Goal: Task Accomplishment & Management: Complete application form

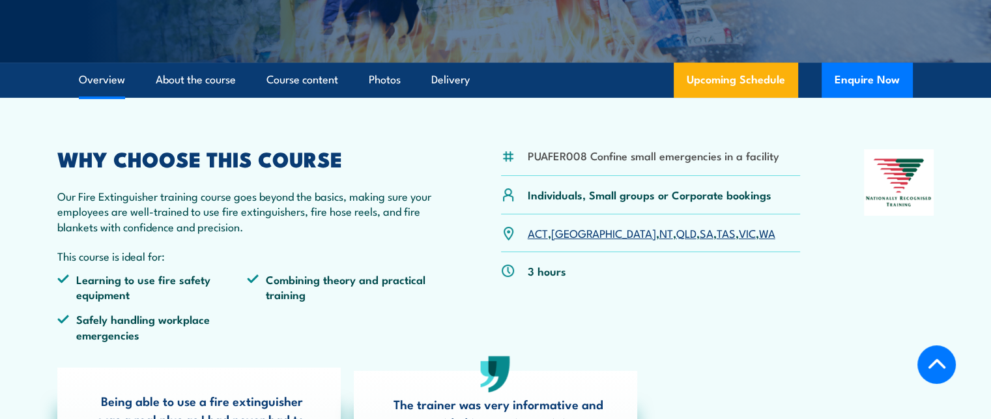
scroll to position [326, 0]
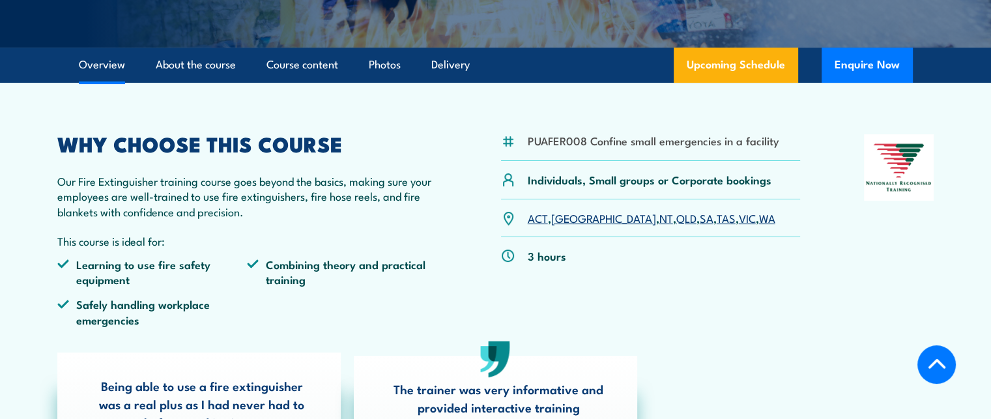
click at [566, 212] on link "[GEOGRAPHIC_DATA]" at bounding box center [603, 218] width 105 height 16
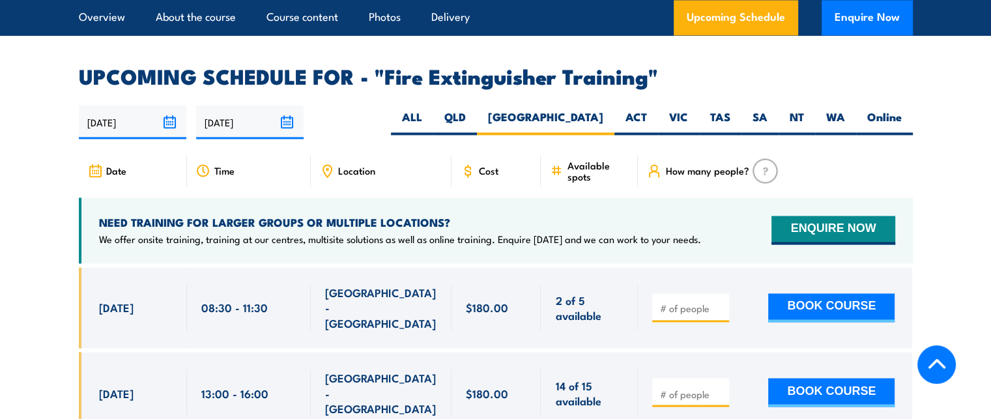
scroll to position [2056, 0]
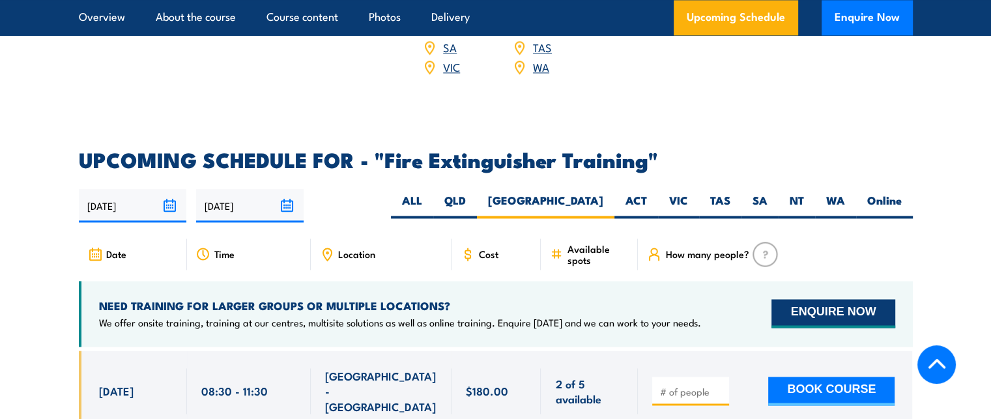
click at [859, 299] on button "ENQUIRE NOW" at bounding box center [832, 313] width 123 height 29
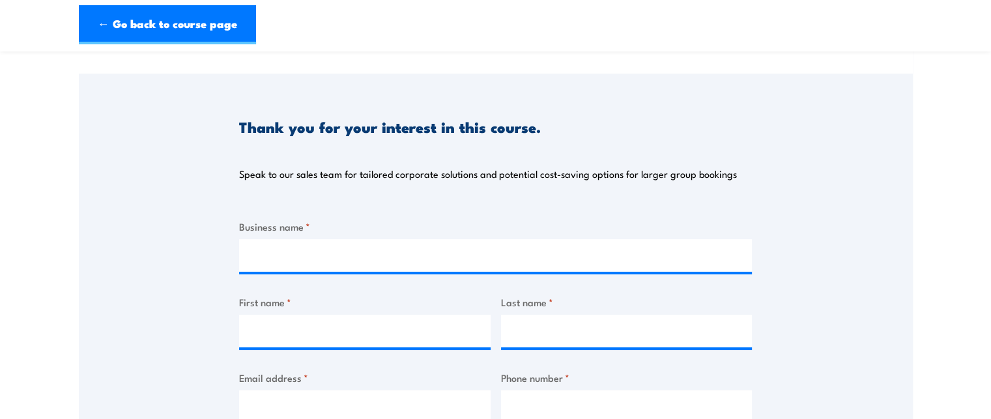
scroll to position [130, 0]
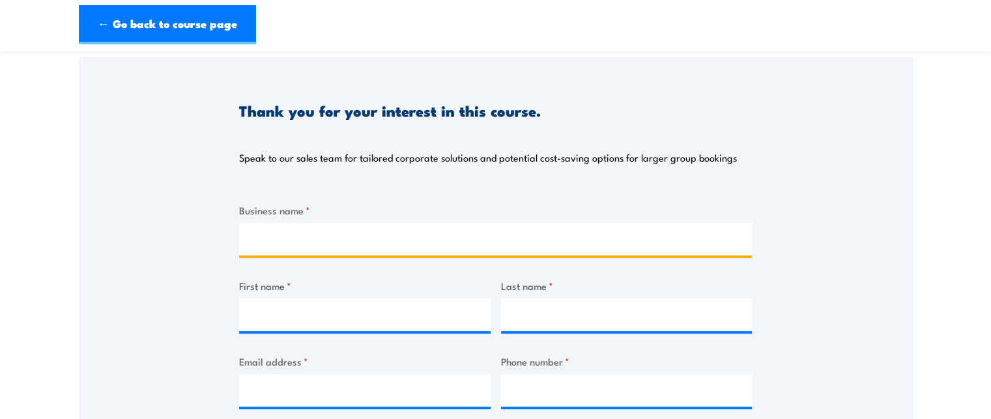
click at [311, 248] on input "Business name *" at bounding box center [495, 239] width 513 height 33
type input "[PERSON_NAME][GEOGRAPHIC_DATA]"
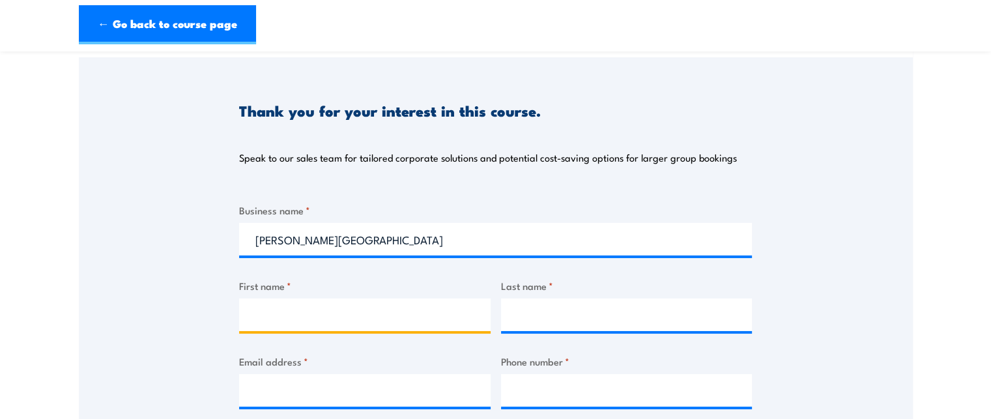
click at [288, 321] on input "First name *" at bounding box center [364, 314] width 251 height 33
type input "[PERSON_NAME]"
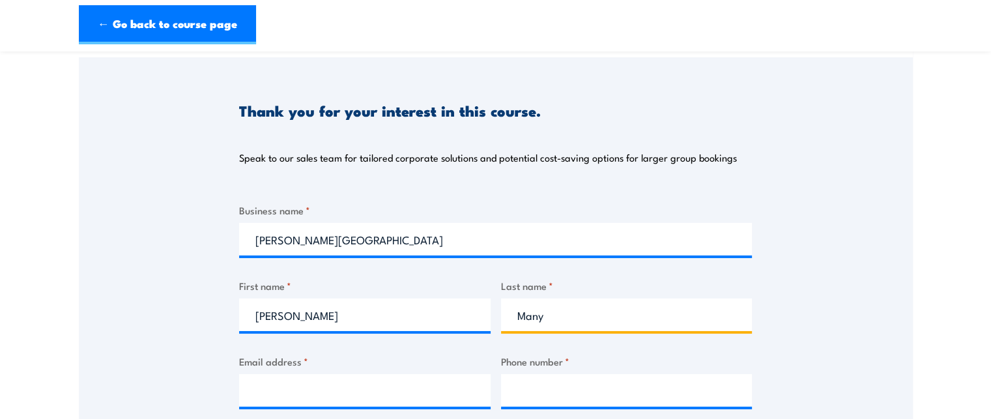
type input "Many"
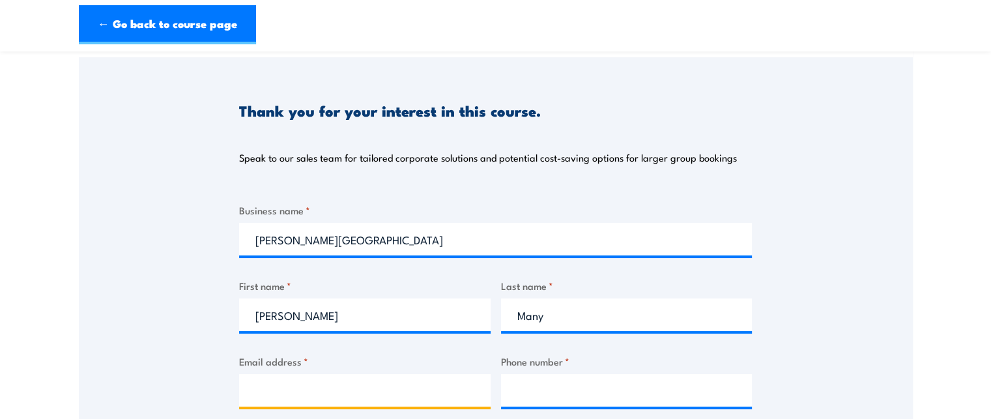
click at [295, 395] on input "Email address *" at bounding box center [364, 390] width 251 height 33
type input "[EMAIL_ADDRESS][DOMAIN_NAME]"
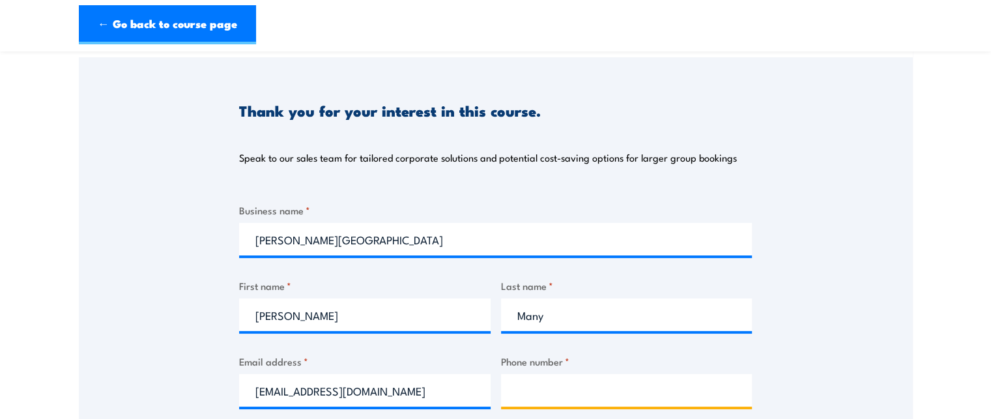
click at [558, 391] on input "Phone number *" at bounding box center [626, 390] width 251 height 33
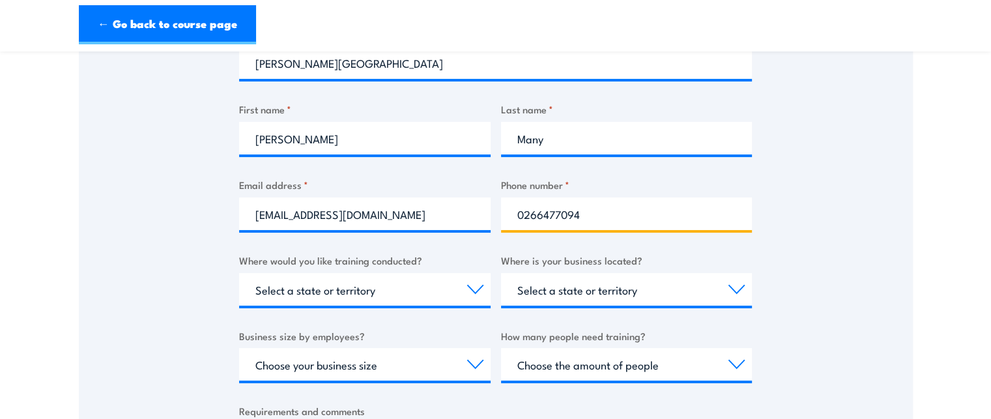
scroll to position [326, 0]
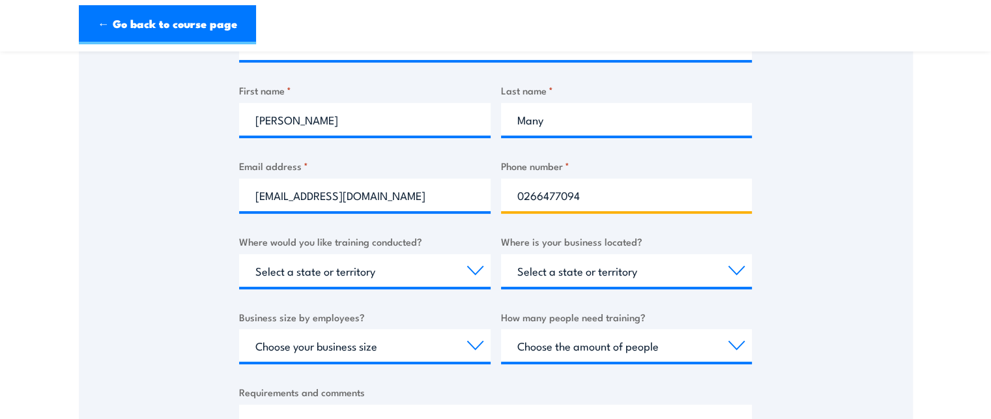
type input "0266477094"
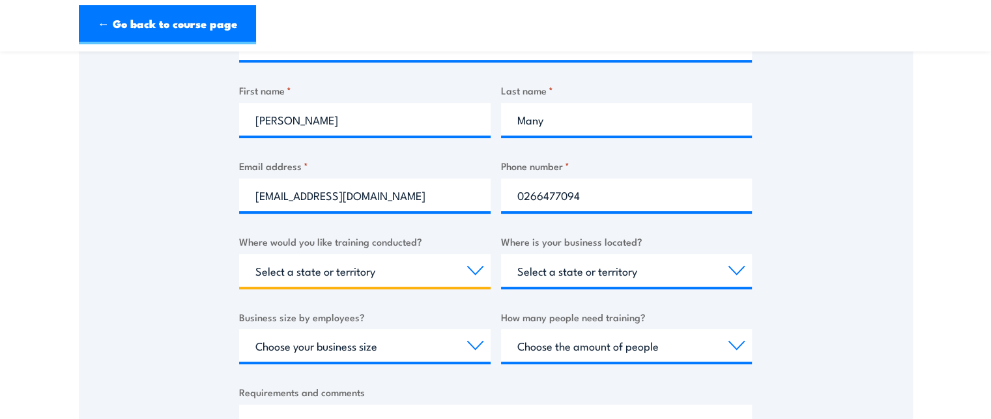
click at [430, 263] on select "Select a state or territory Nationally - multiple locations [GEOGRAPHIC_DATA] […" at bounding box center [364, 270] width 251 height 33
select select "[GEOGRAPHIC_DATA]"
click at [239, 254] on select "Select a state or territory Nationally - multiple locations [GEOGRAPHIC_DATA] […" at bounding box center [364, 270] width 251 height 33
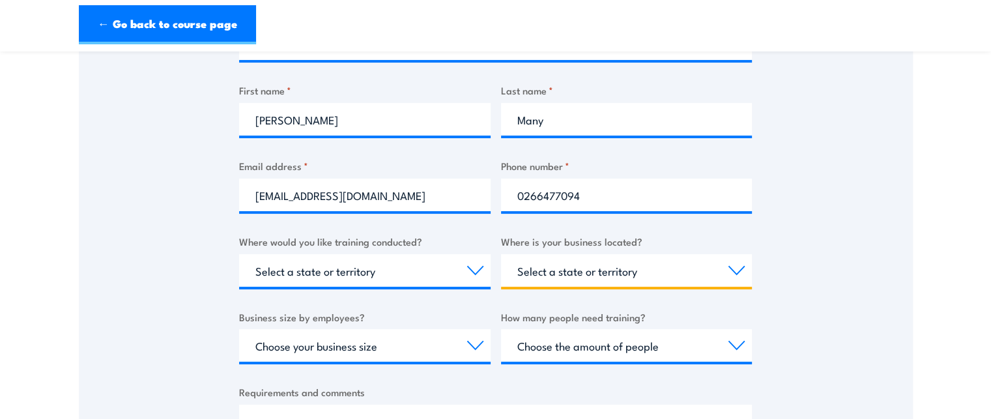
click at [669, 273] on select "Select a state or territory [GEOGRAPHIC_DATA] [GEOGRAPHIC_DATA] [GEOGRAPHIC_DAT…" at bounding box center [626, 270] width 251 height 33
select select "[GEOGRAPHIC_DATA]"
click at [501, 254] on select "Select a state or territory [GEOGRAPHIC_DATA] [GEOGRAPHIC_DATA] [GEOGRAPHIC_DAT…" at bounding box center [626, 270] width 251 height 33
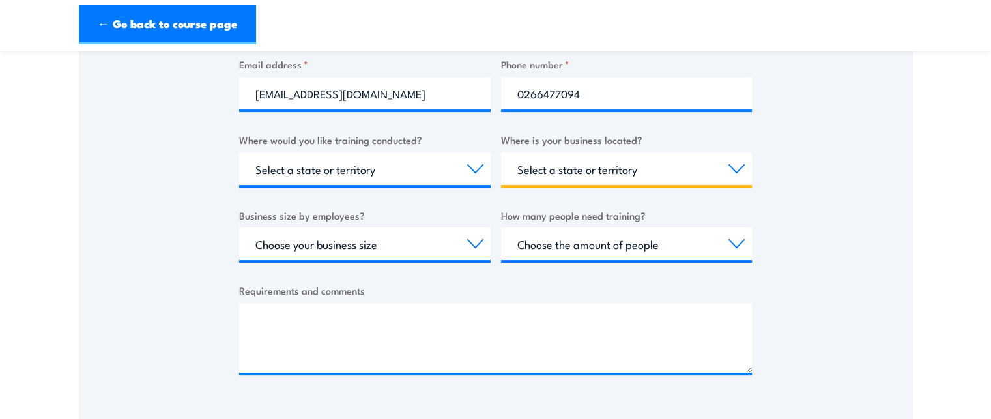
scroll to position [456, 0]
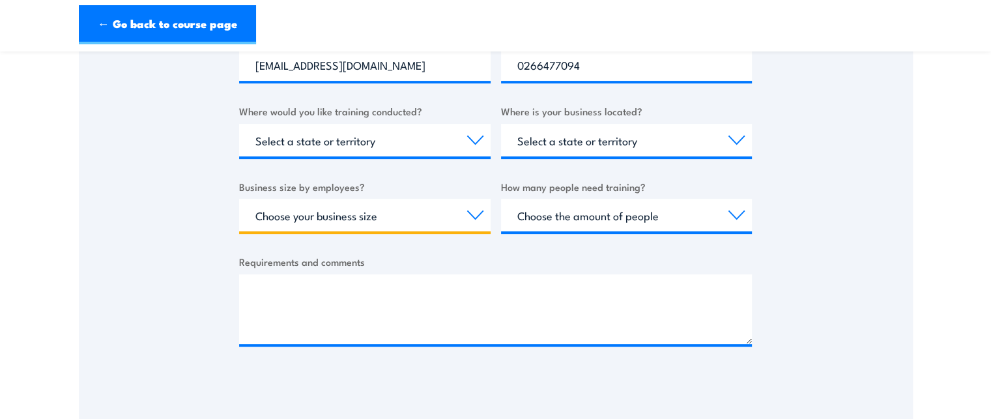
click at [414, 221] on select "Choose your business size 1 to 19 20 to 199 200+" at bounding box center [364, 215] width 251 height 33
select select "1 to 19"
click at [239, 199] on select "Choose your business size 1 to 19 20 to 199 200+" at bounding box center [364, 215] width 251 height 33
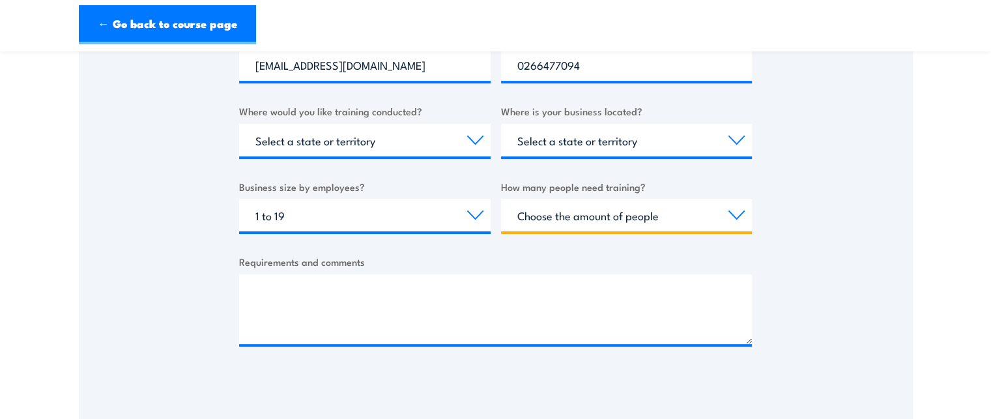
click at [572, 212] on select "Choose the amount of people 1 to 4 5 to 19 20+" at bounding box center [626, 215] width 251 height 33
select select "5 to 19"
click at [501, 199] on select "Choose the amount of people 1 to 4 5 to 19 20+" at bounding box center [626, 215] width 251 height 33
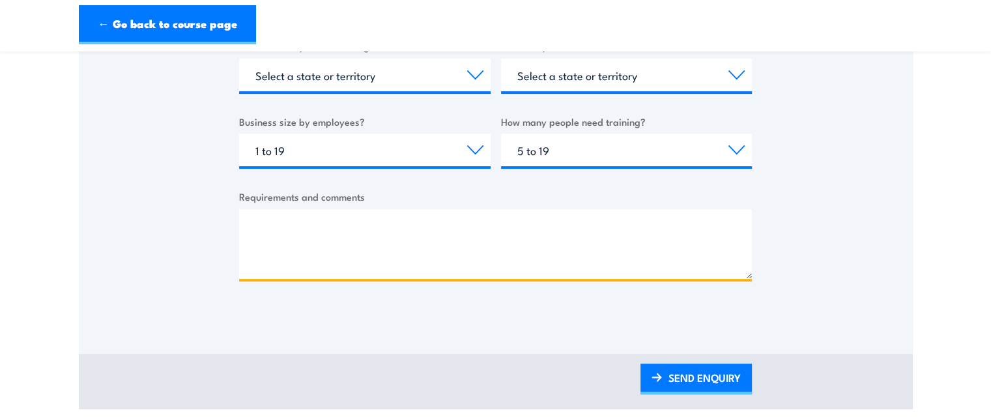
click at [408, 238] on textarea "Requirements and comments" at bounding box center [495, 244] width 513 height 70
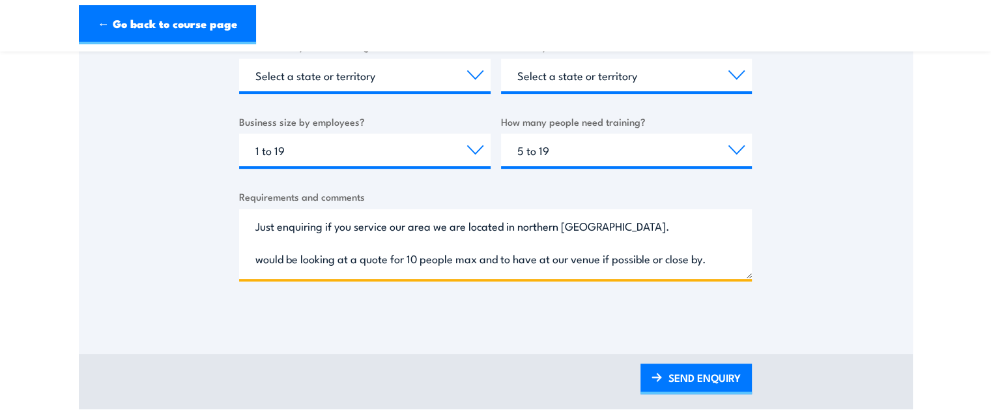
scroll to position [52, 0]
type textarea "Just enquiring if you service our area we are located in northern [GEOGRAPHIC_D…"
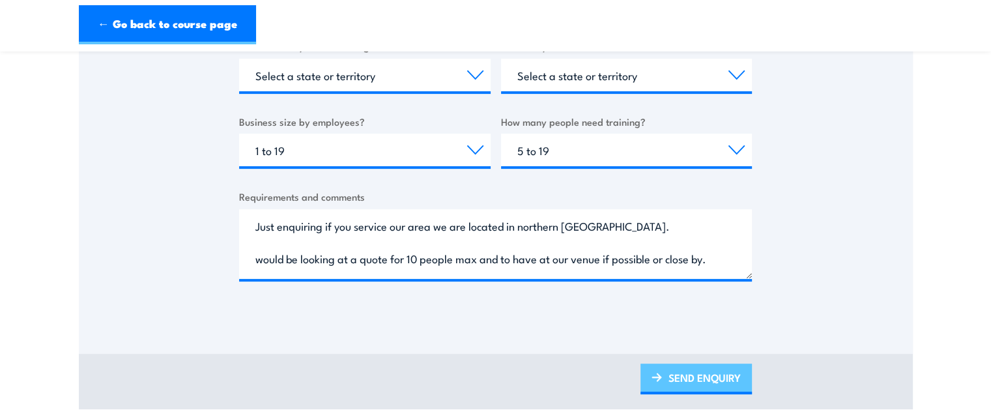
click at [691, 369] on link "SEND ENQUIRY" at bounding box center [695, 379] width 111 height 31
click at [700, 379] on link "SEND ENQUIRY" at bounding box center [695, 379] width 111 height 31
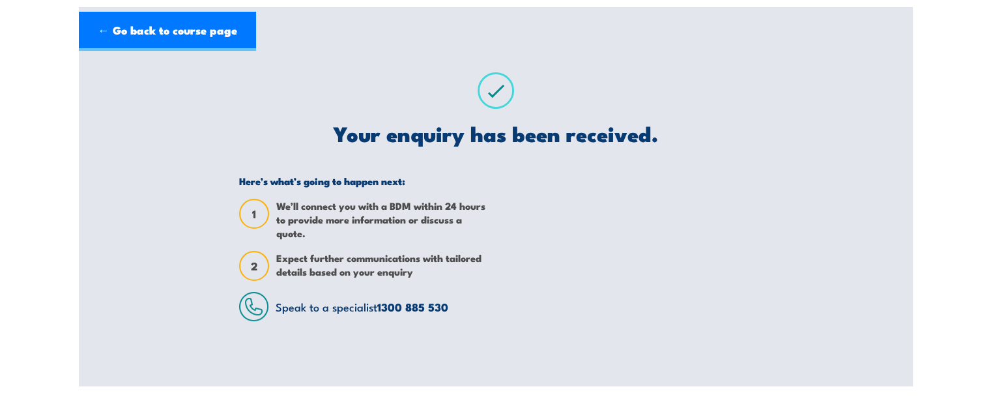
scroll to position [0, 0]
